Goal: Task Accomplishment & Management: Use online tool/utility

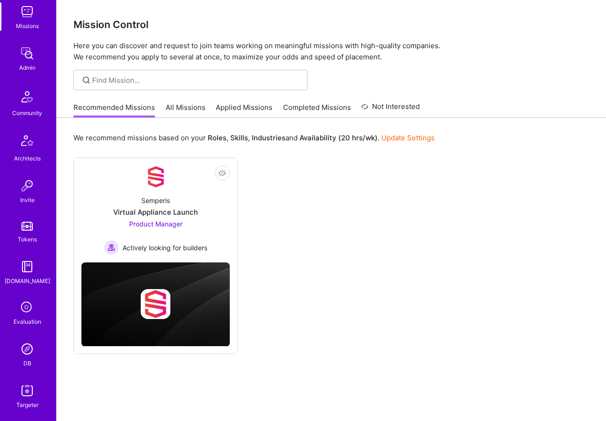
scroll to position [142, 0]
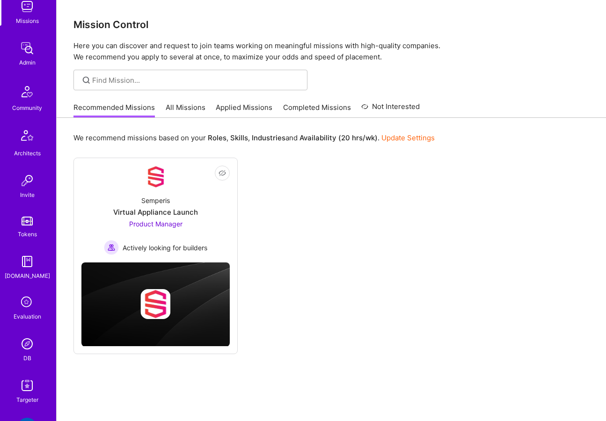
click at [28, 396] on div "Targeter" at bounding box center [27, 400] width 22 height 10
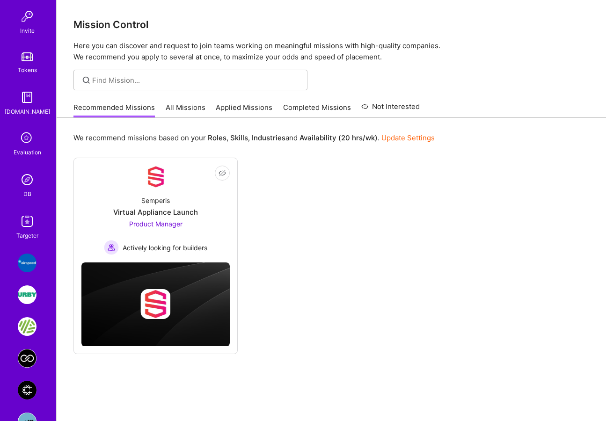
scroll to position [398, 0]
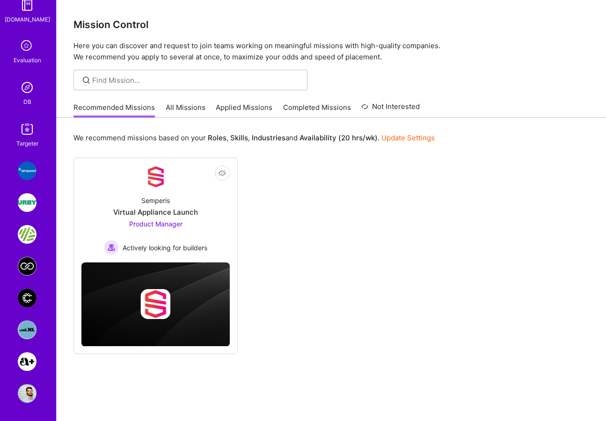
click at [31, 391] on img at bounding box center [27, 393] width 19 height 19
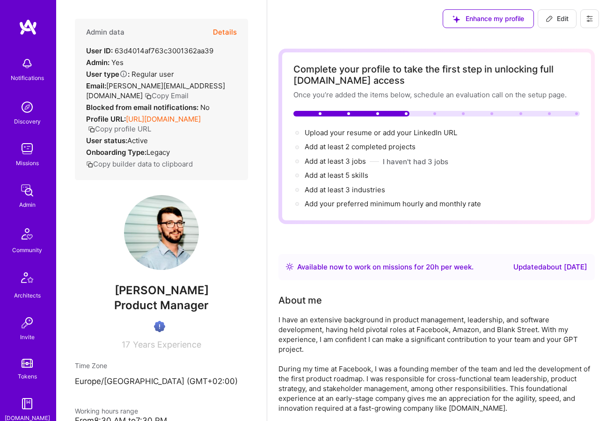
click at [31, 29] on img at bounding box center [28, 27] width 19 height 17
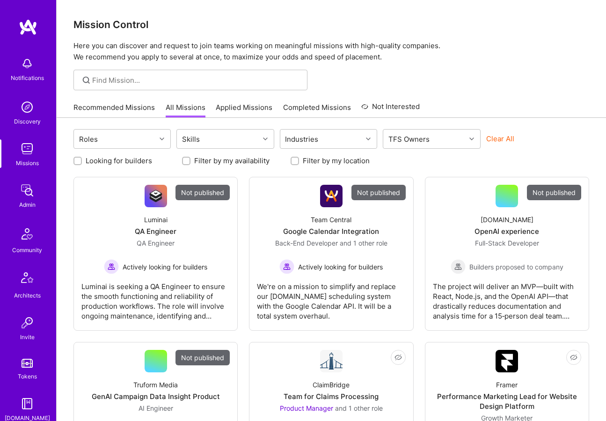
scroll to position [398, 0]
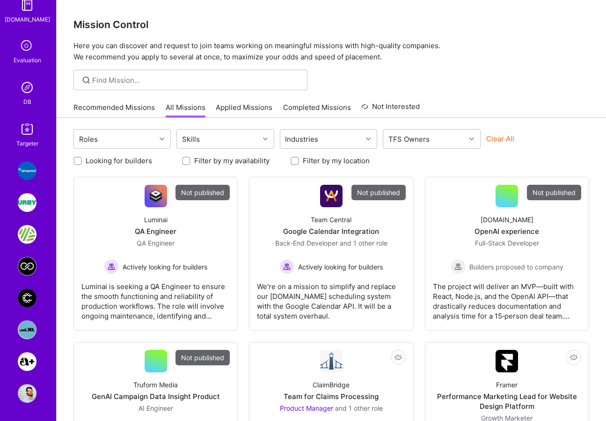
click at [26, 392] on img at bounding box center [27, 393] width 19 height 19
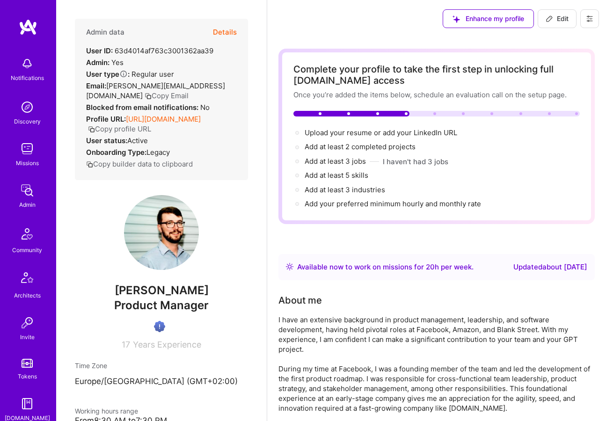
click at [593, 18] on button at bounding box center [589, 18] width 19 height 19
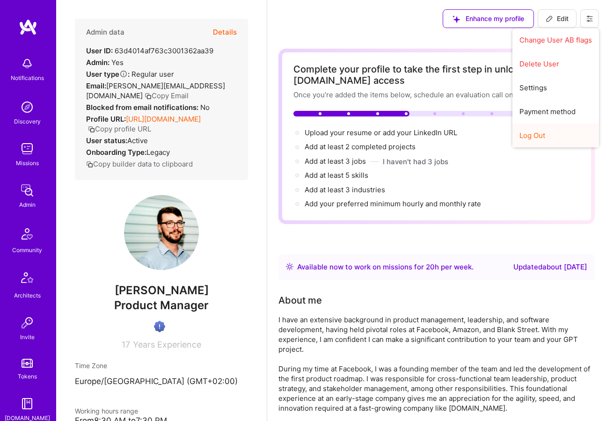
click at [534, 136] on button "Log Out" at bounding box center [555, 135] width 87 height 24
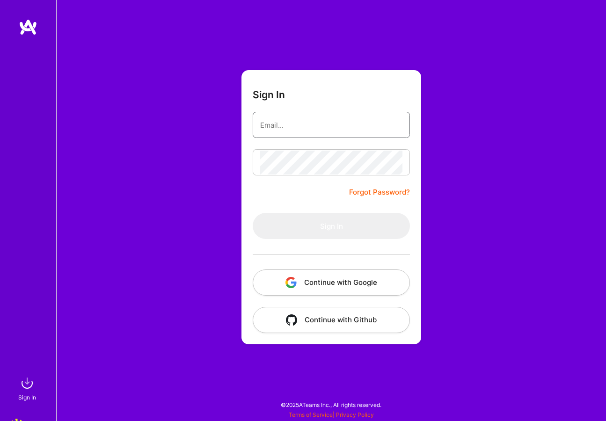
type input "tyler@a.team"
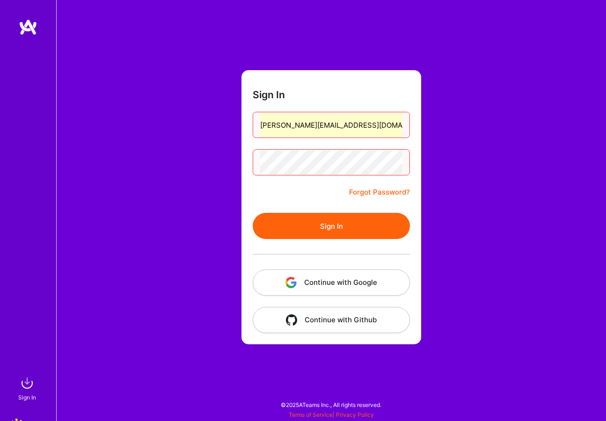
click at [313, 226] on button "Sign In" at bounding box center [331, 226] width 157 height 26
click at [308, 280] on button "Continue with Google" at bounding box center [331, 282] width 157 height 26
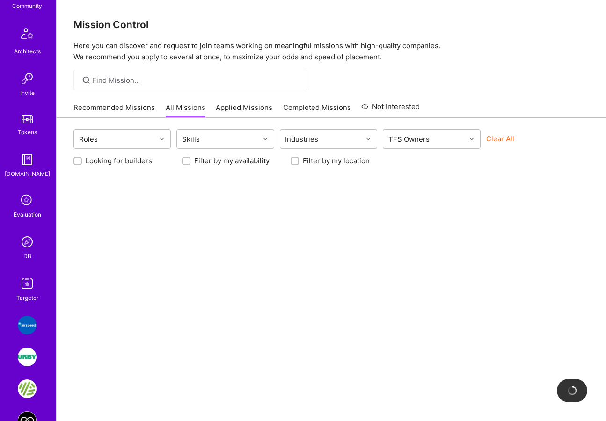
scroll to position [292, 0]
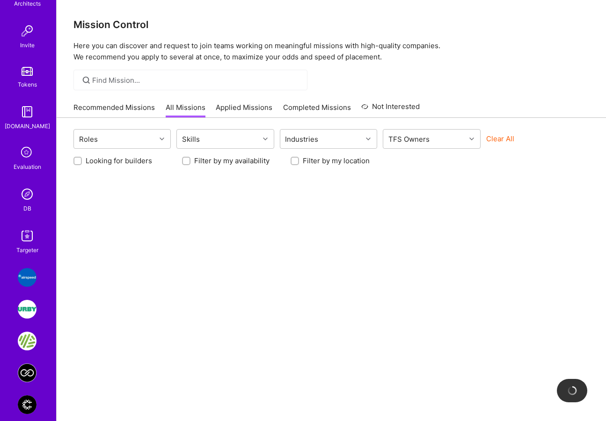
click at [27, 239] on img at bounding box center [27, 235] width 19 height 19
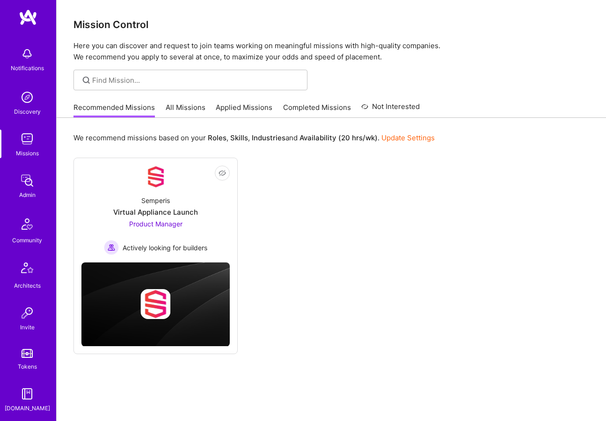
scroll to position [11, 0]
